Goal: Transaction & Acquisition: Purchase product/service

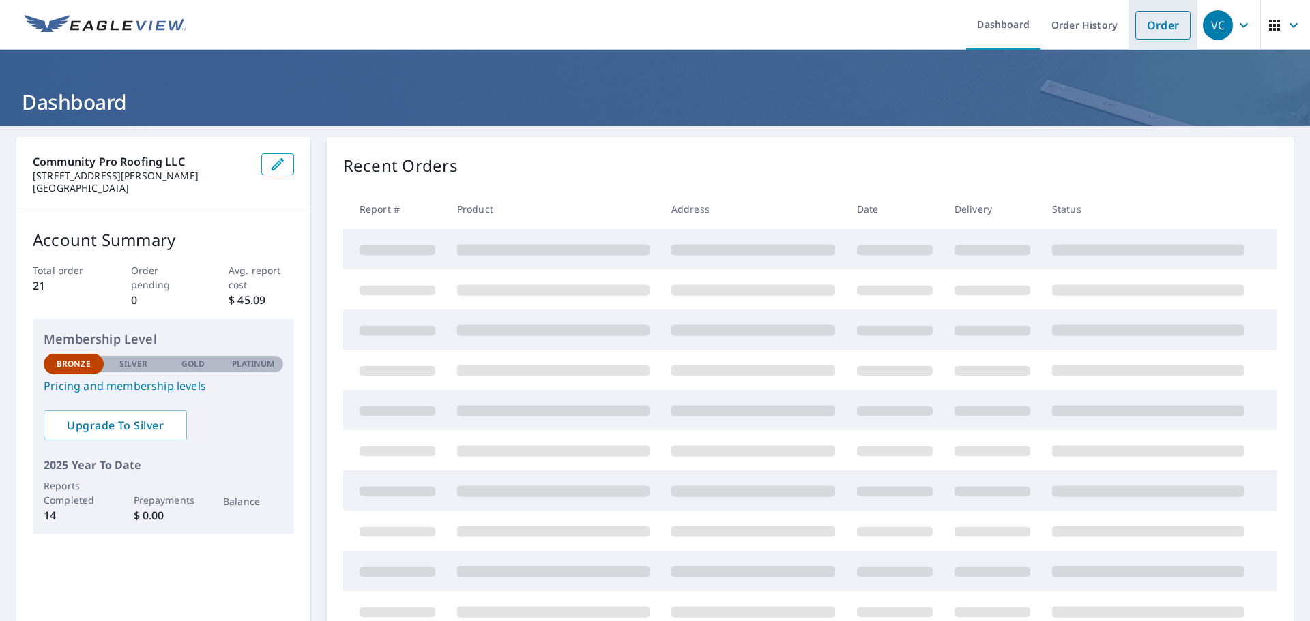
click at [1135, 33] on link "Order" at bounding box center [1162, 25] width 55 height 29
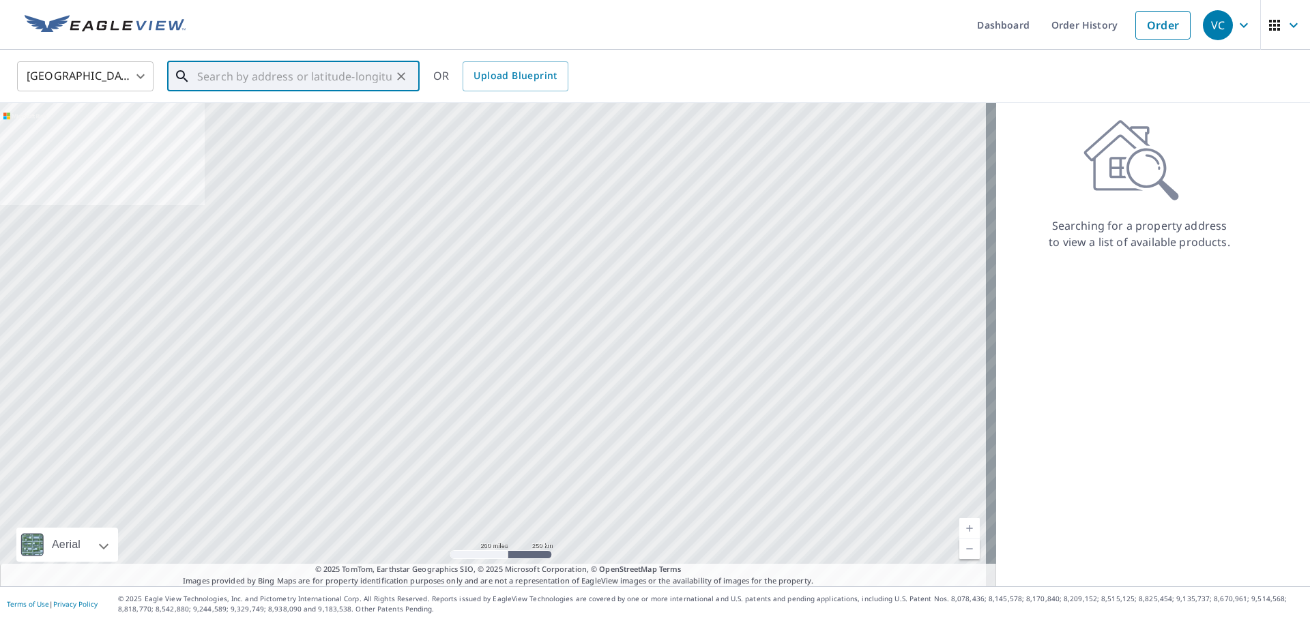
click at [280, 77] on input "text" at bounding box center [294, 76] width 194 height 38
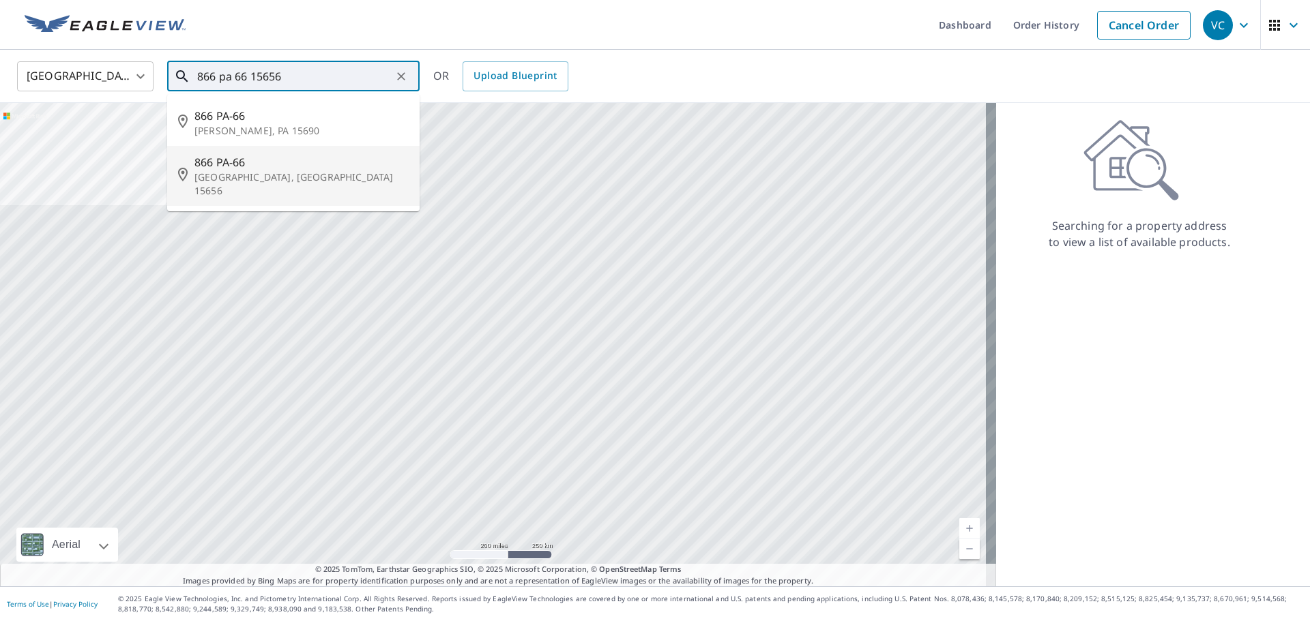
click at [237, 168] on span "866 PA-66" at bounding box center [301, 162] width 214 height 16
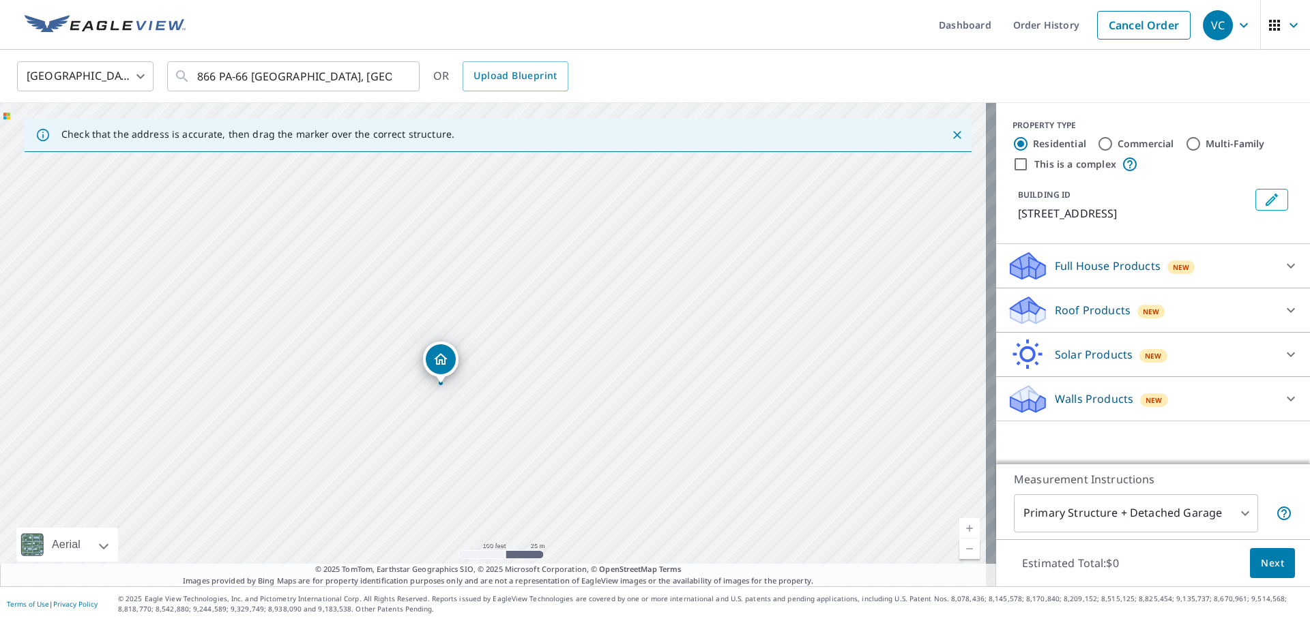
drag, startPoint x: 883, startPoint y: 346, endPoint x: 701, endPoint y: 368, distance: 184.1
click at [701, 368] on div "[STREET_ADDRESS]" at bounding box center [498, 345] width 996 height 484
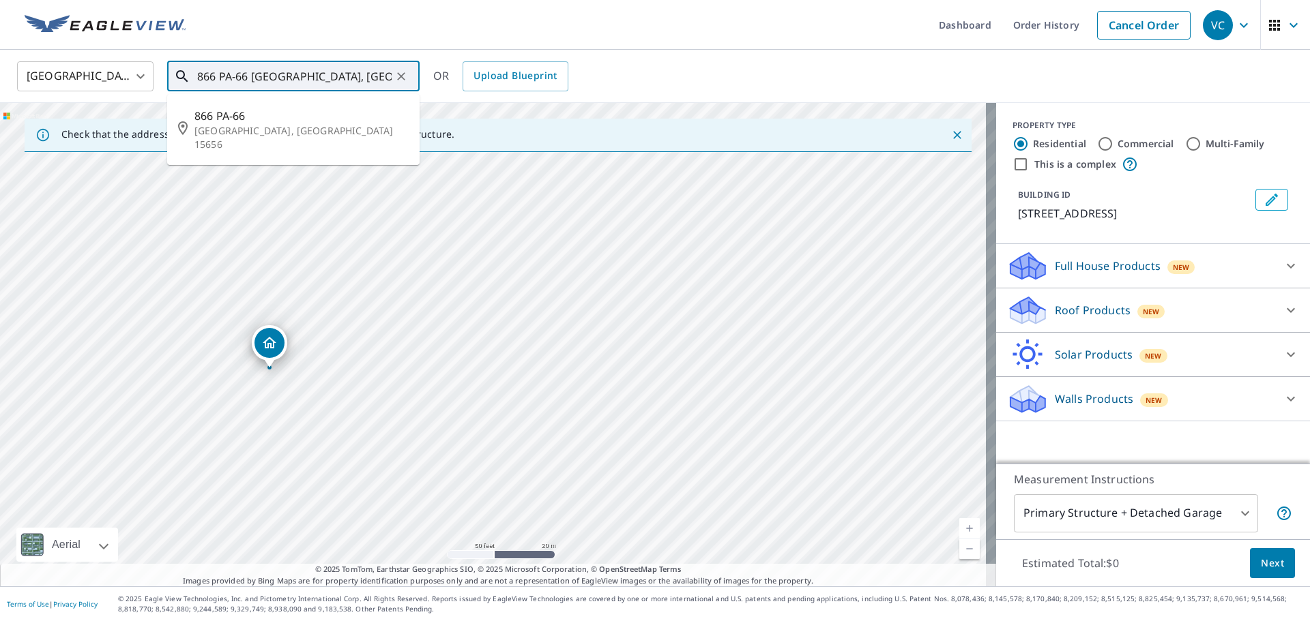
click at [212, 78] on input "866 PA-66 [GEOGRAPHIC_DATA], [GEOGRAPHIC_DATA]" at bounding box center [294, 76] width 194 height 38
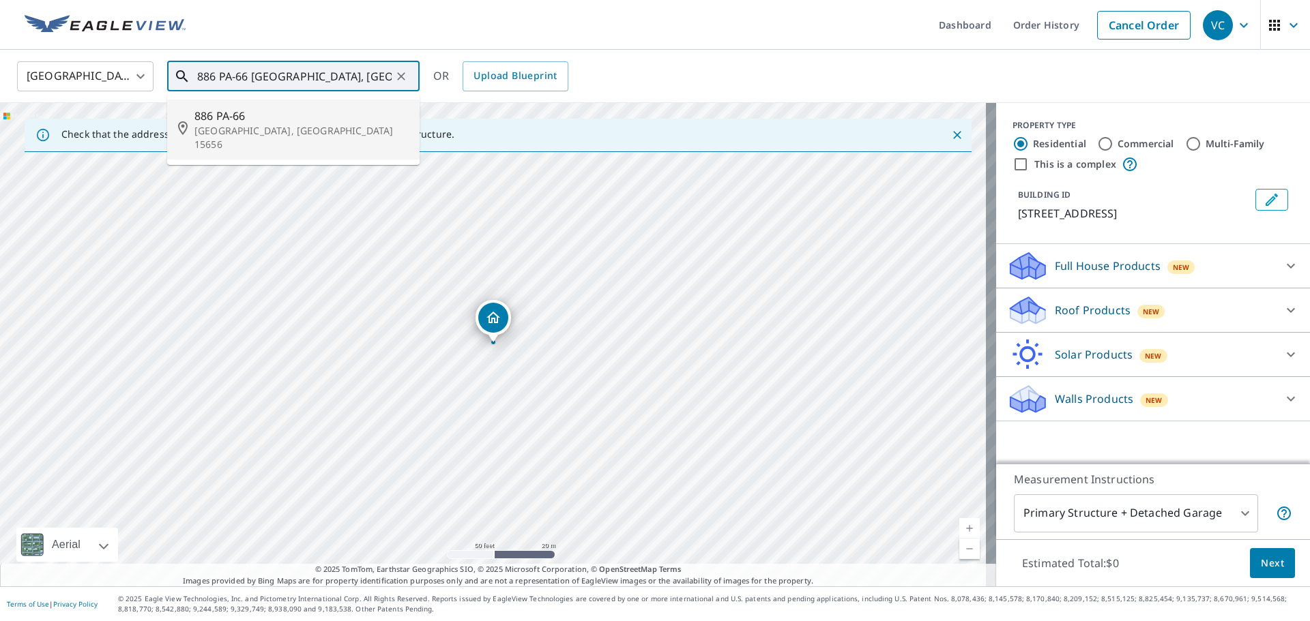
click at [192, 123] on icon at bounding box center [186, 129] width 16 height 16
type input "886 PA-66 [GEOGRAPHIC_DATA], [GEOGRAPHIC_DATA] 15656"
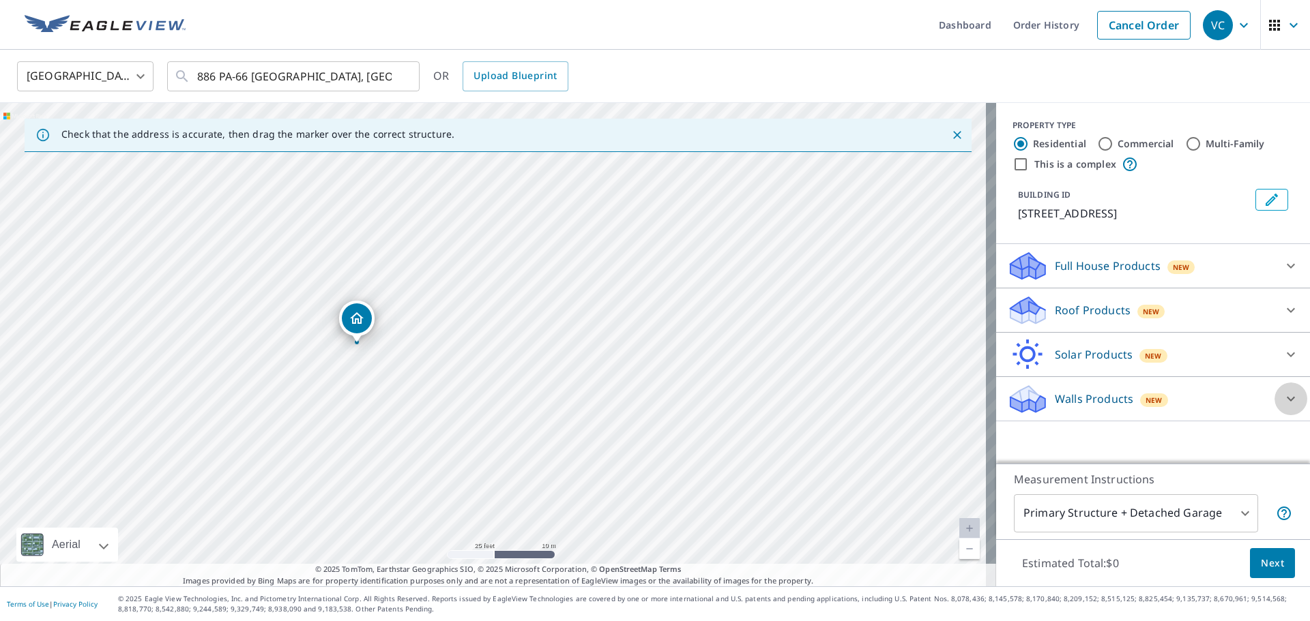
click at [1285, 398] on icon at bounding box center [1290, 399] width 16 height 16
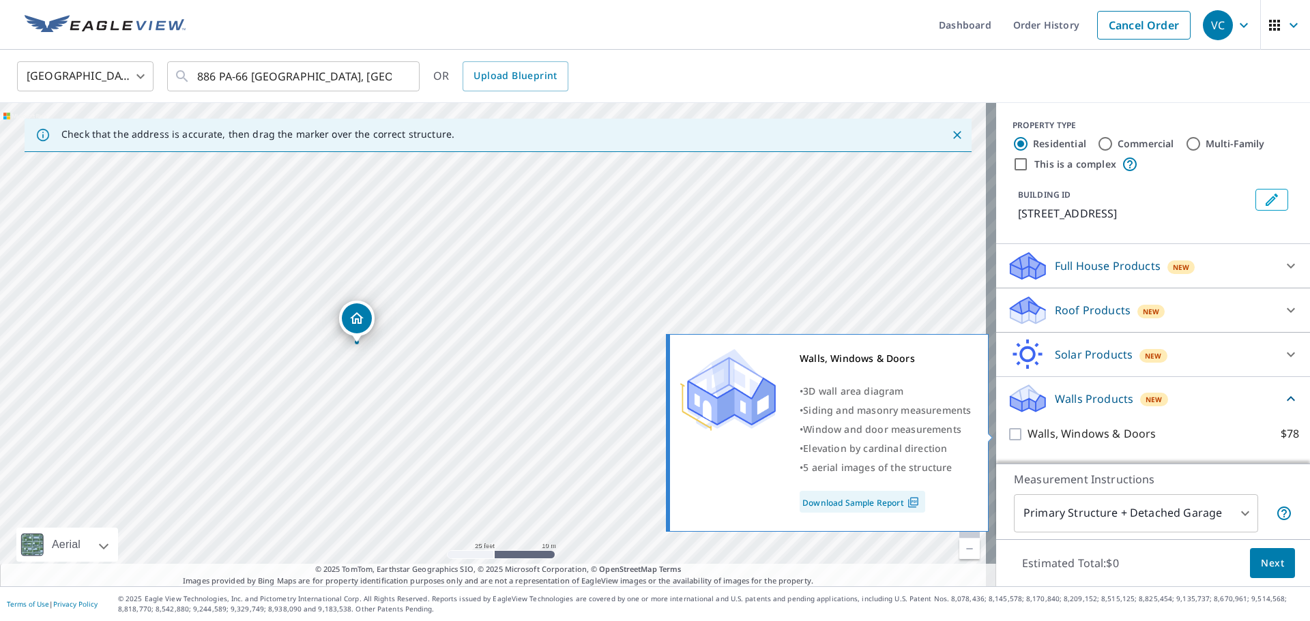
scroll to position [34, 0]
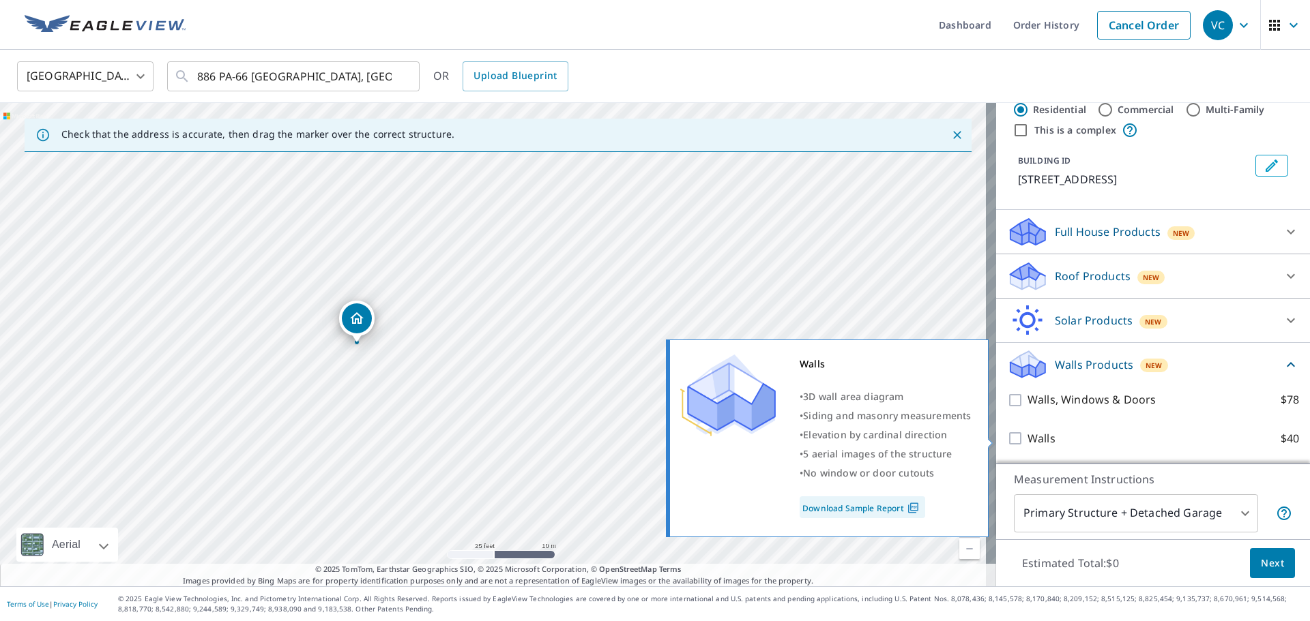
click at [1007, 437] on input "Walls $40" at bounding box center [1017, 438] width 20 height 16
checkbox input "true"
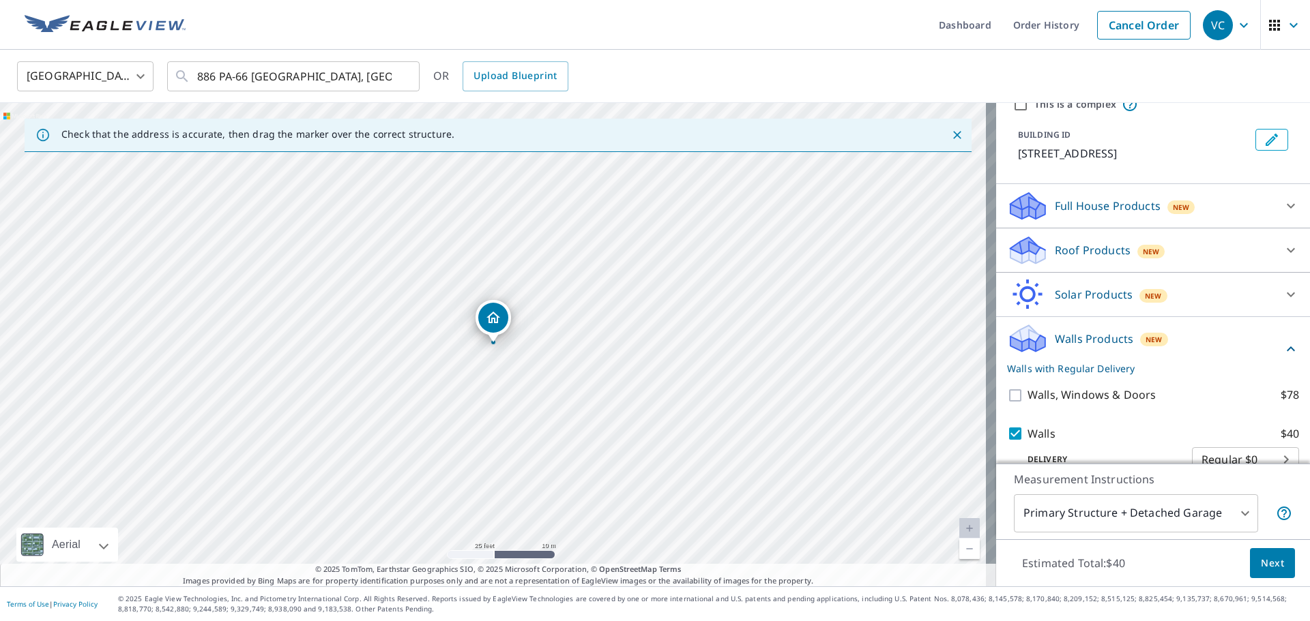
scroll to position [85, 0]
